Goal: Transaction & Acquisition: Purchase product/service

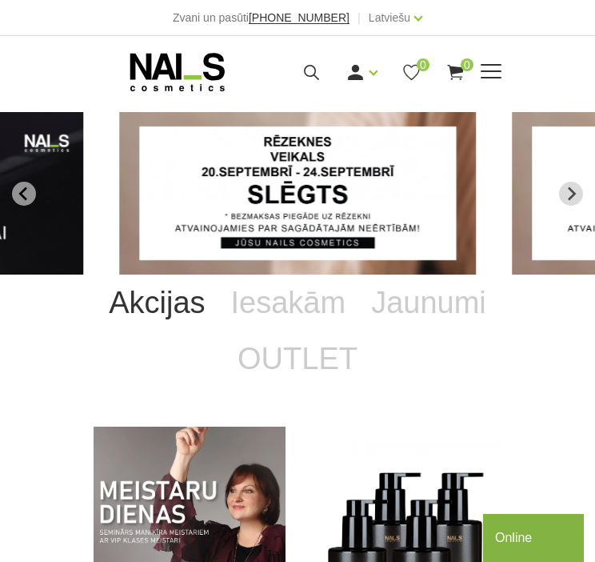
click at [308, 72] on icon at bounding box center [312, 72] width 20 height 20
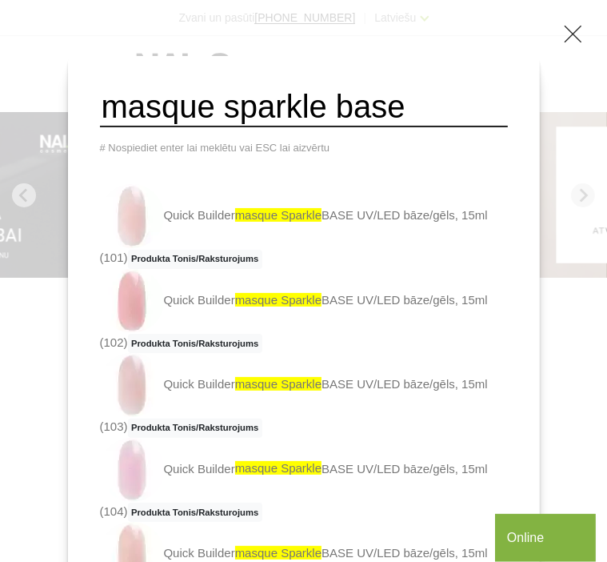
type input "masque sparkle base"
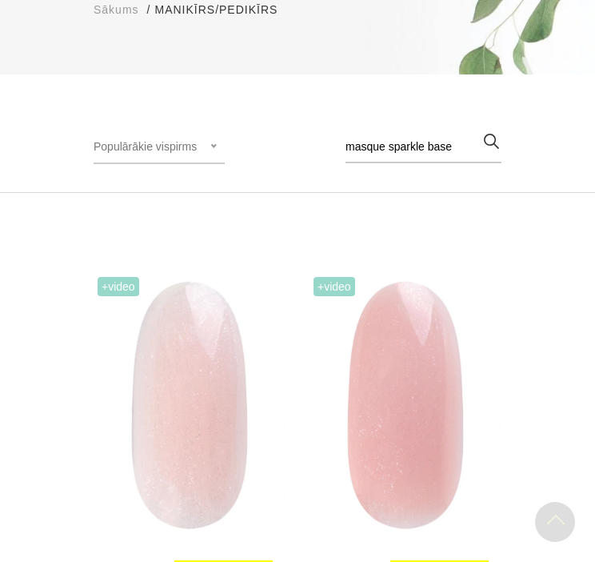
scroll to position [480, 0]
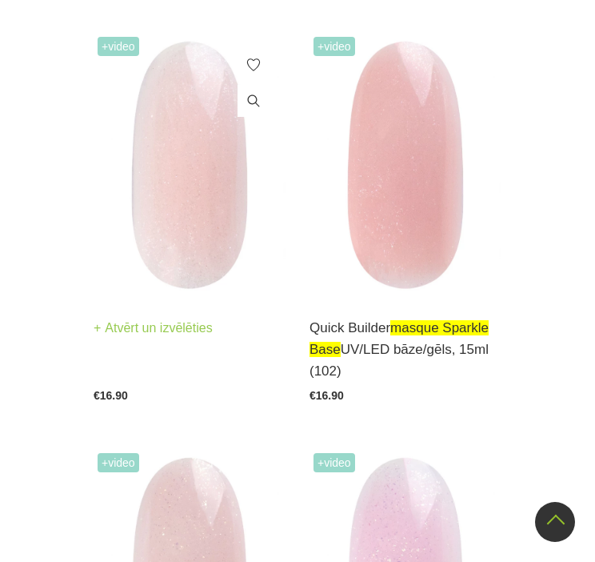
click at [198, 200] on img at bounding box center [190, 165] width 192 height 264
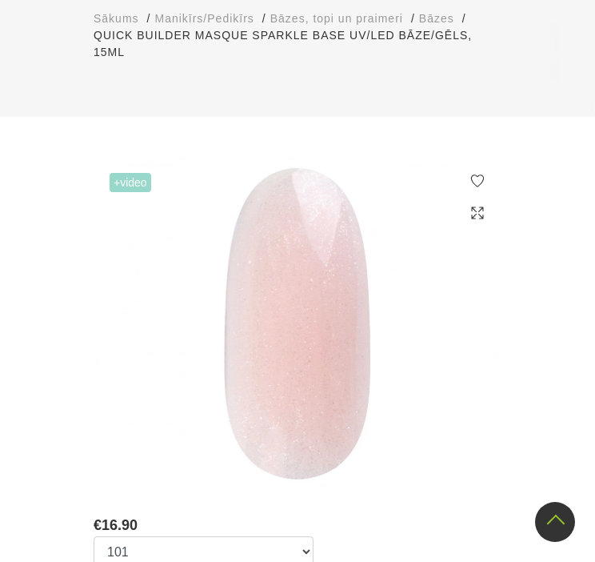
scroll to position [640, 0]
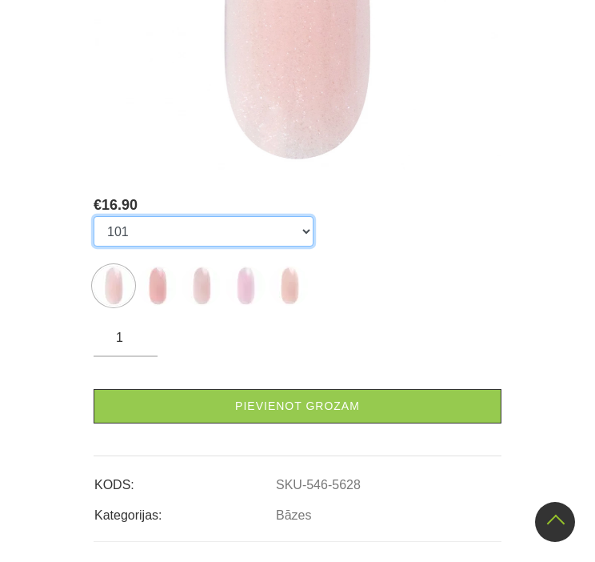
click at [296, 216] on select "101 102 103 104 105" at bounding box center [204, 231] width 220 height 30
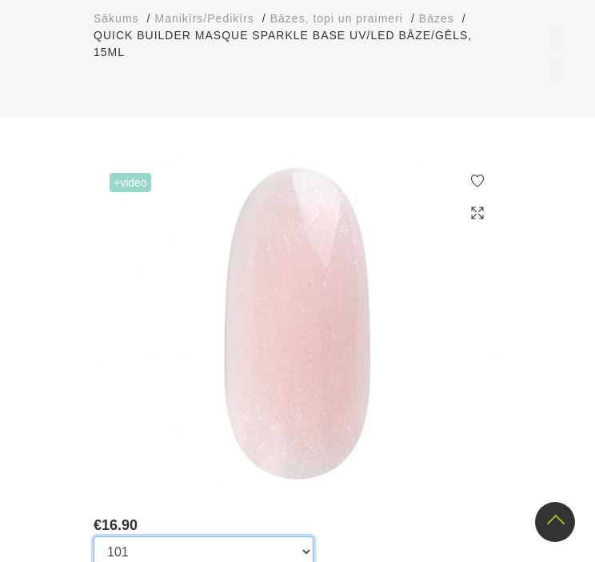
scroll to position [480, 0]
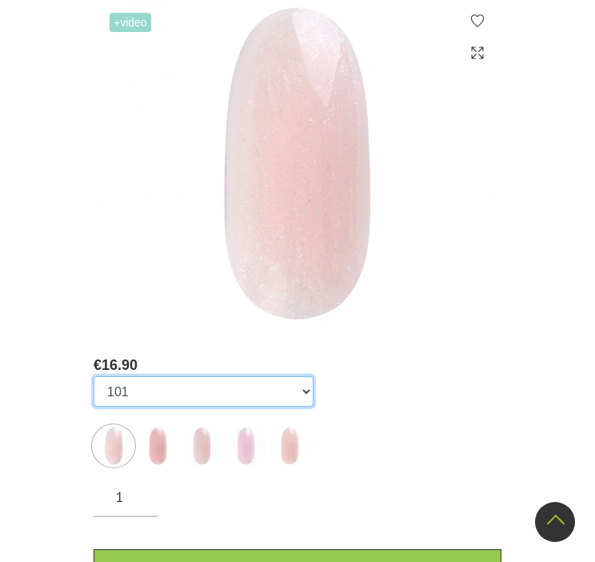
click at [302, 376] on select "101 102 103 104 105" at bounding box center [204, 391] width 220 height 30
click at [306, 380] on select "101 102 103 104 105" at bounding box center [204, 391] width 220 height 30
click at [296, 378] on select "101 102 103 104 105" at bounding box center [204, 391] width 220 height 30
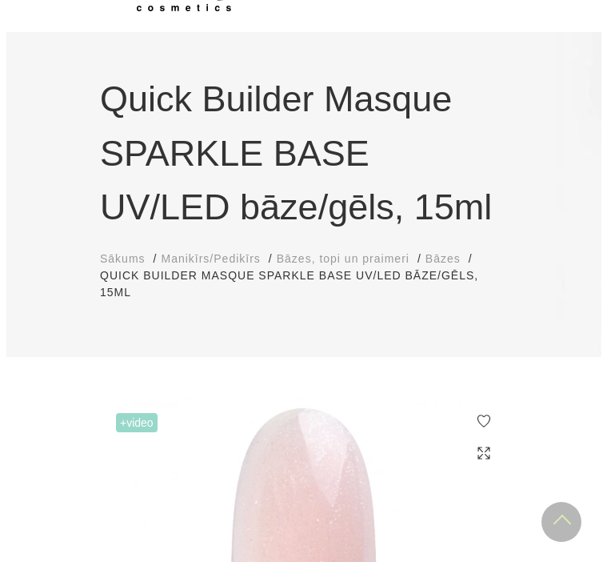
scroll to position [0, 0]
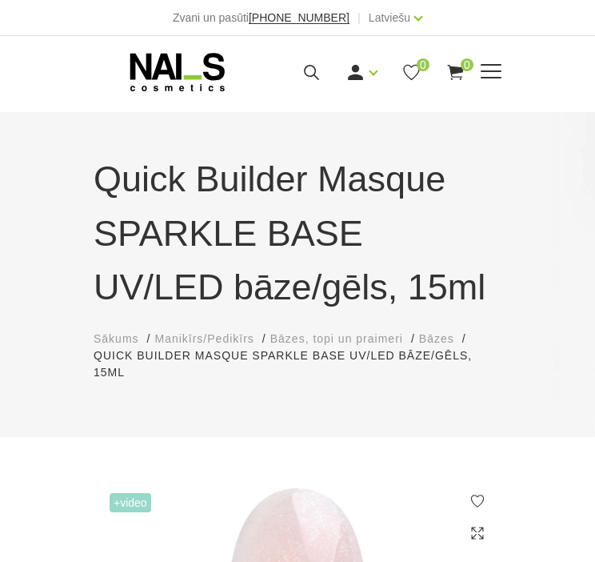
click at [302, 62] on icon at bounding box center [312, 72] width 20 height 20
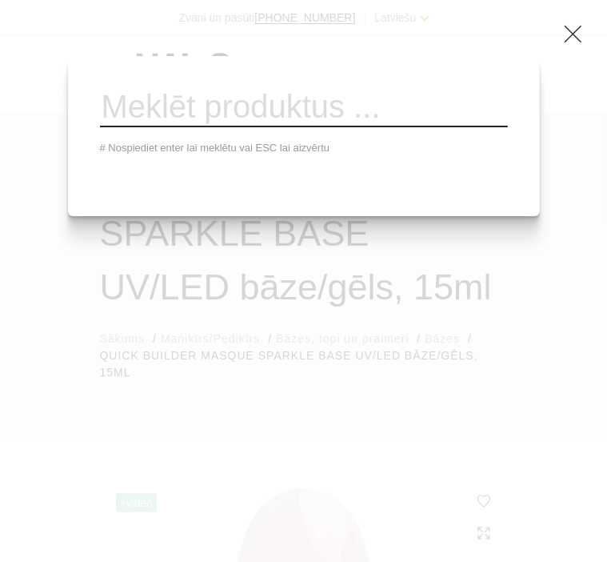
paste input "Quick Top without Adhesive Layer UV/LED"
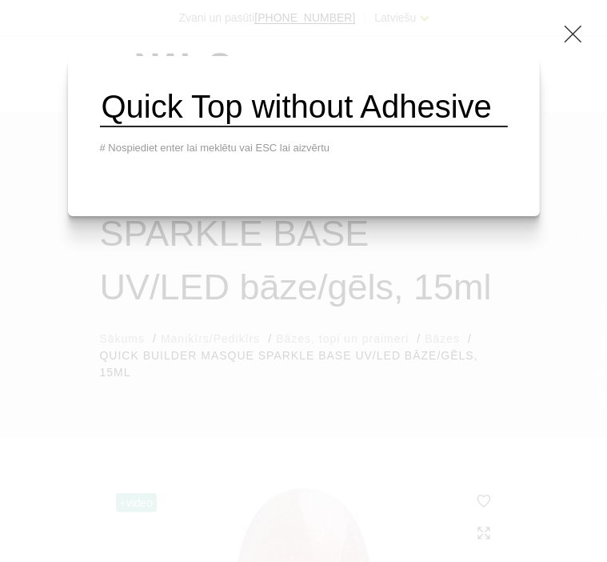
scroll to position [0, 234]
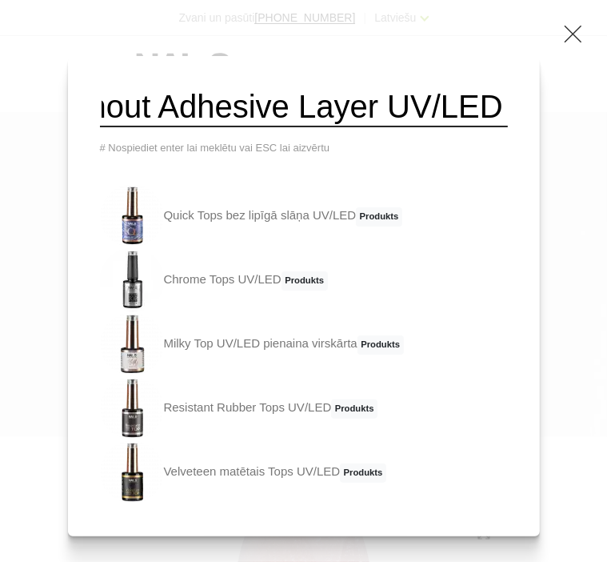
type input "Quick Top without Adhesive Layer UV/LED"
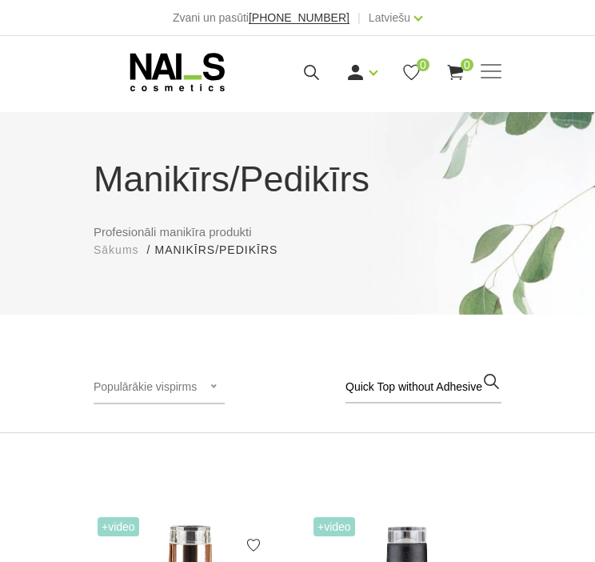
scroll to position [400, 0]
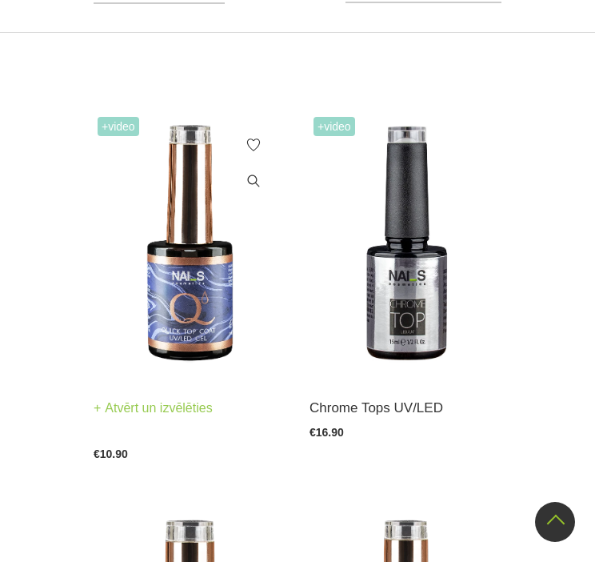
click at [203, 290] on img at bounding box center [190, 245] width 192 height 264
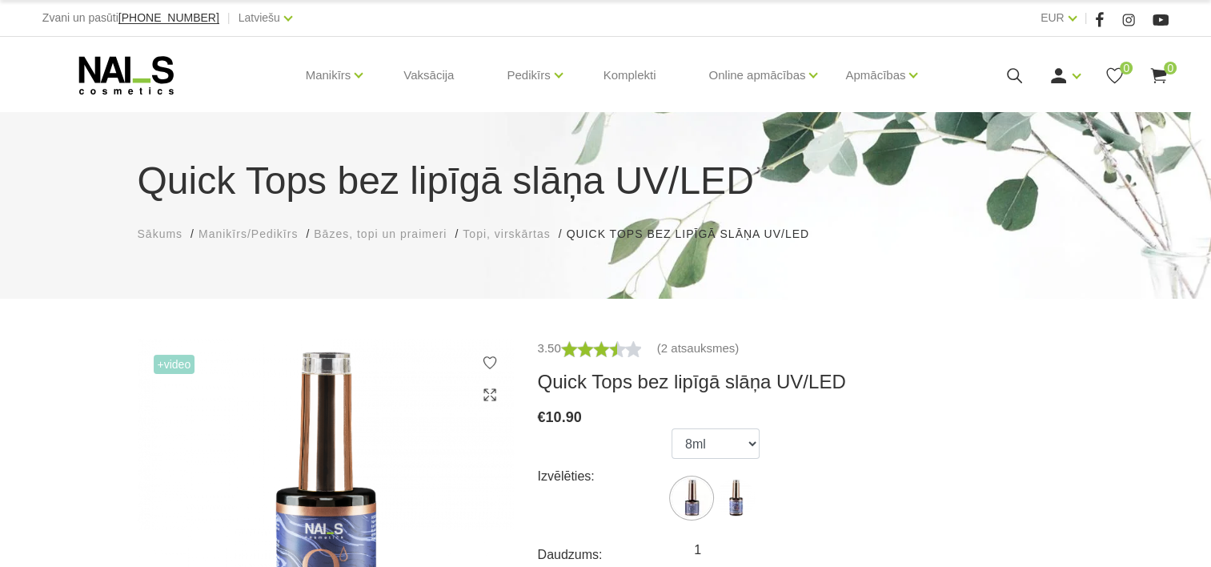
click at [266, 23] on div "Zvani un pasūti +37120446646 | Latviešu Latviešu Russian English" at bounding box center [323, 18] width 563 height 20
click at [259, 22] on div "Latviešu Latviešu Russian English" at bounding box center [265, 18] width 54 height 20
click at [185, 109] on link "English" at bounding box center [240, 108] width 120 height 32
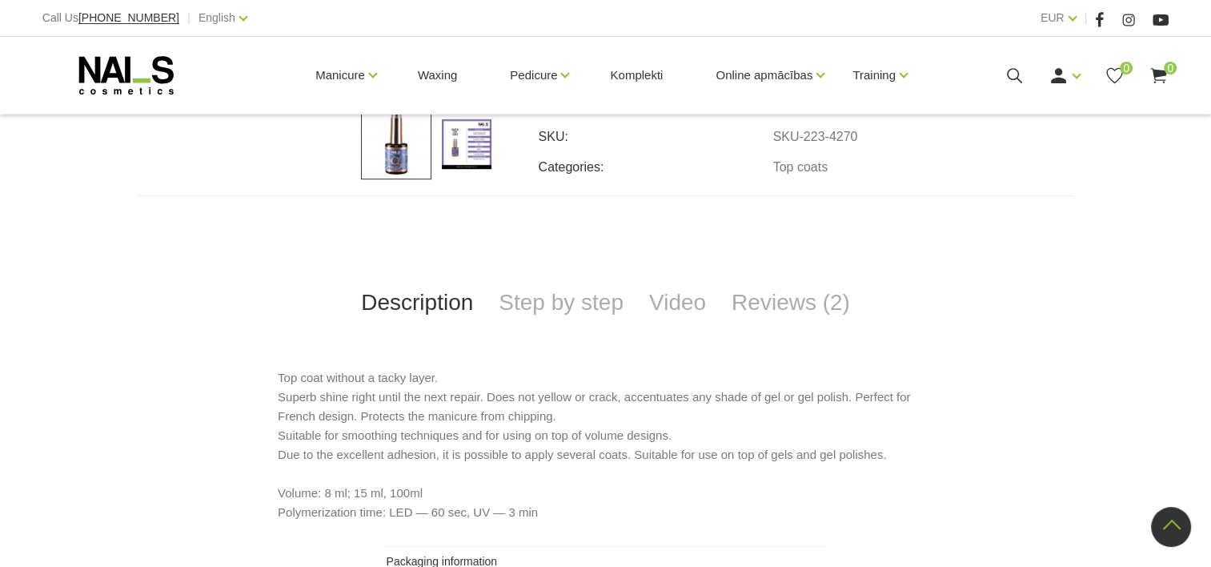
scroll to position [480, 0]
